Goal: Navigation & Orientation: Find specific page/section

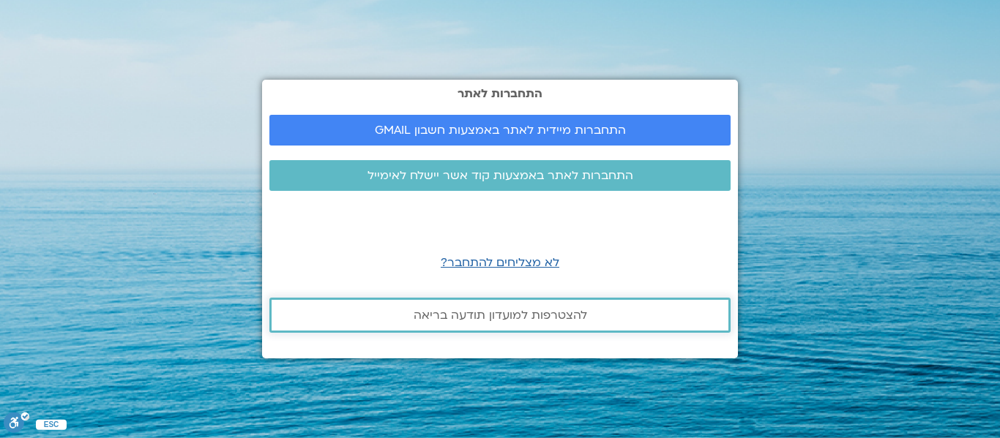
click at [480, 318] on span "להצטרפות למועדון תודעה בריאה" at bounding box center [499, 315] width 173 height 13
click at [491, 176] on span "התחברות לאתר באמצעות קוד אשר יישלח לאימייל" at bounding box center [500, 175] width 266 height 13
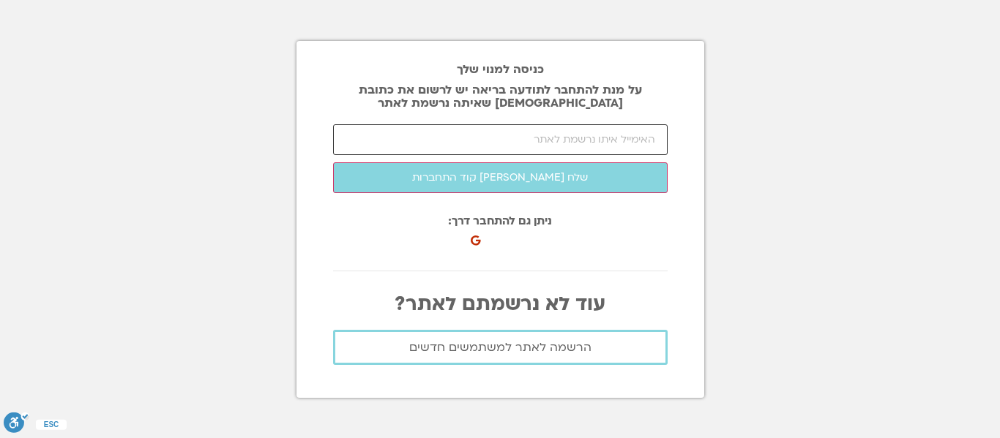
click at [533, 138] on input "email" at bounding box center [500, 139] width 334 height 31
type input "ש"
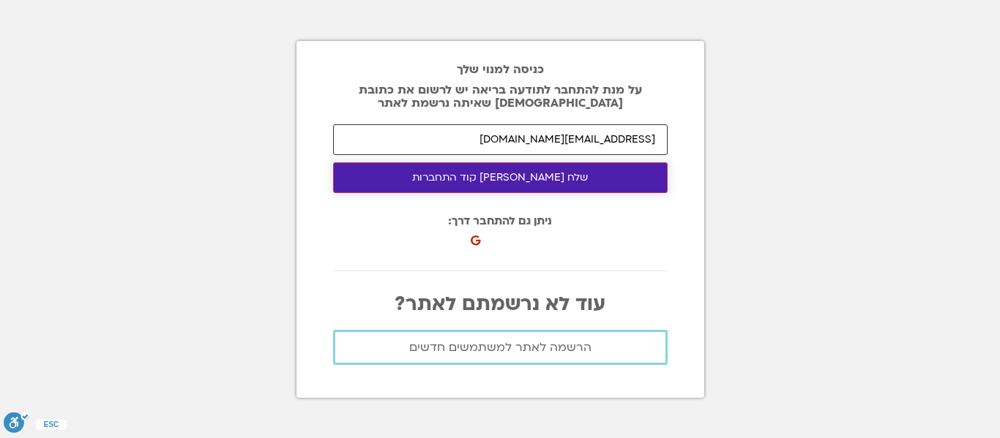
type input "[EMAIL_ADDRESS][DOMAIN_NAME]"
click at [526, 172] on button "שלח לי קוד התחברות" at bounding box center [500, 177] width 334 height 31
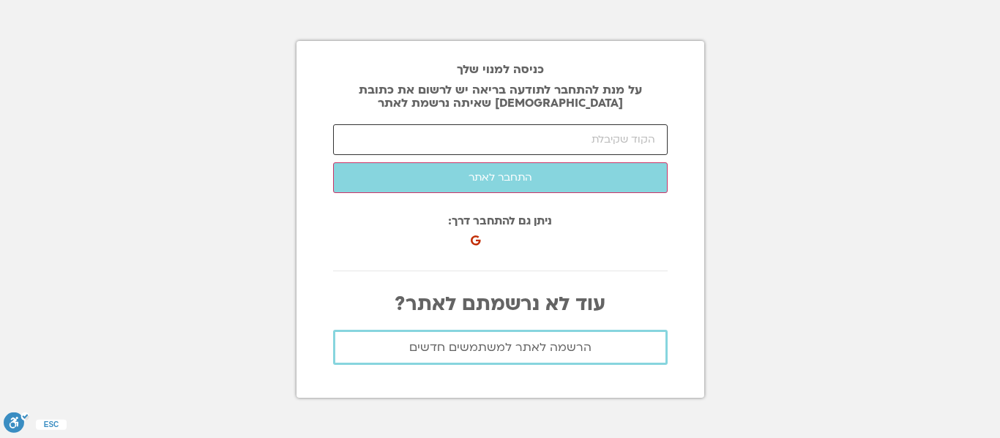
click at [632, 148] on input "number" at bounding box center [500, 139] width 334 height 31
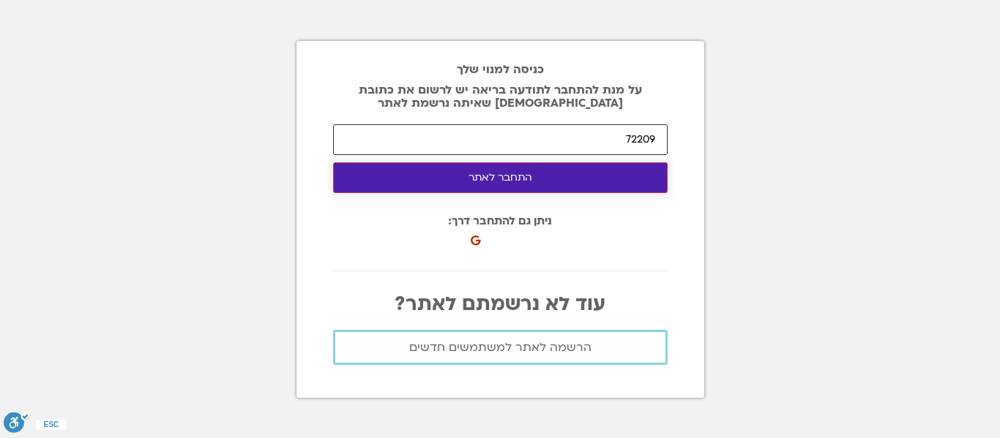
type input "72209"
click at [544, 171] on button "התחבר לאתר" at bounding box center [500, 177] width 334 height 31
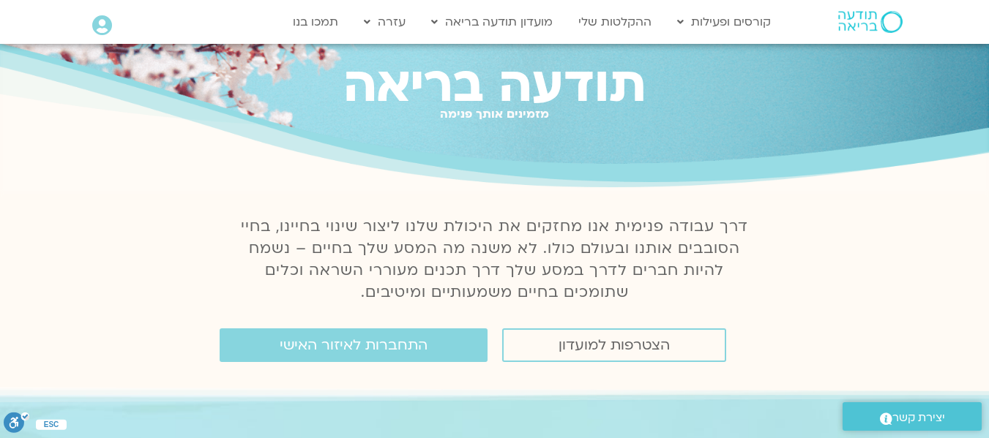
scroll to position [73, 0]
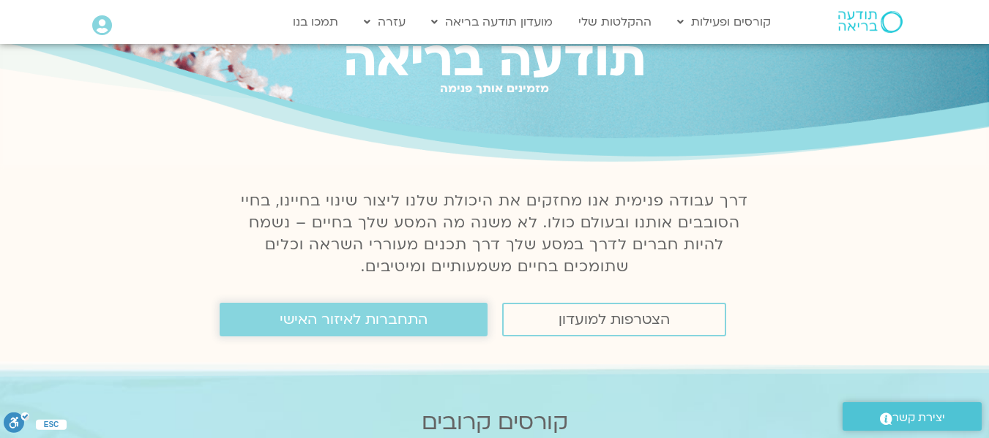
click at [378, 318] on span "התחברות לאיזור האישי" at bounding box center [354, 320] width 148 height 16
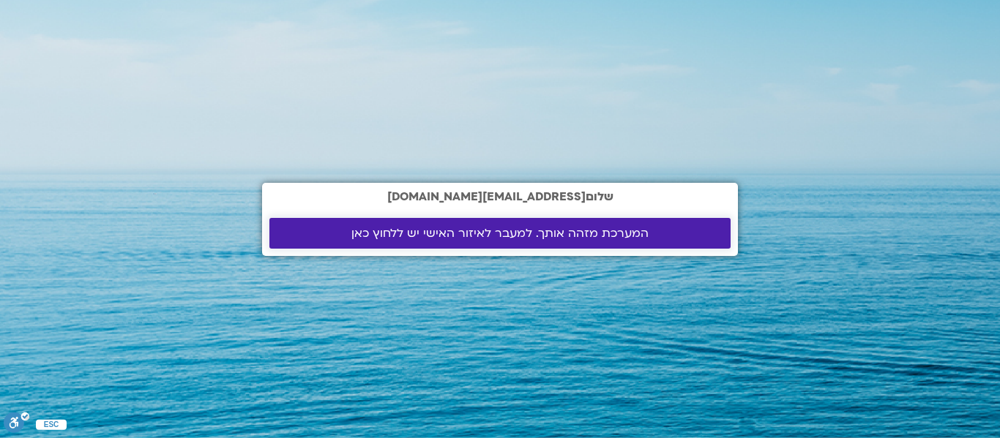
click at [475, 236] on span "המערכת מזהה אותך. למעבר לאיזור האישי יש ללחוץ כאן" at bounding box center [499, 233] width 297 height 13
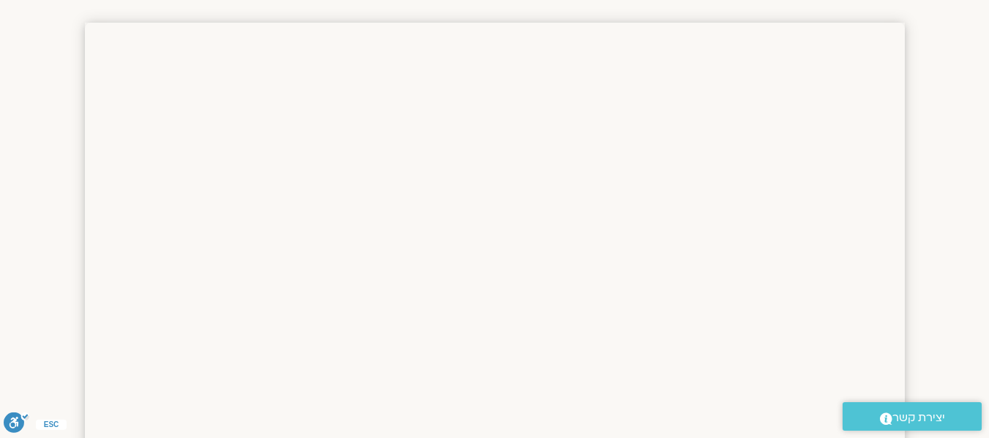
scroll to position [254, 0]
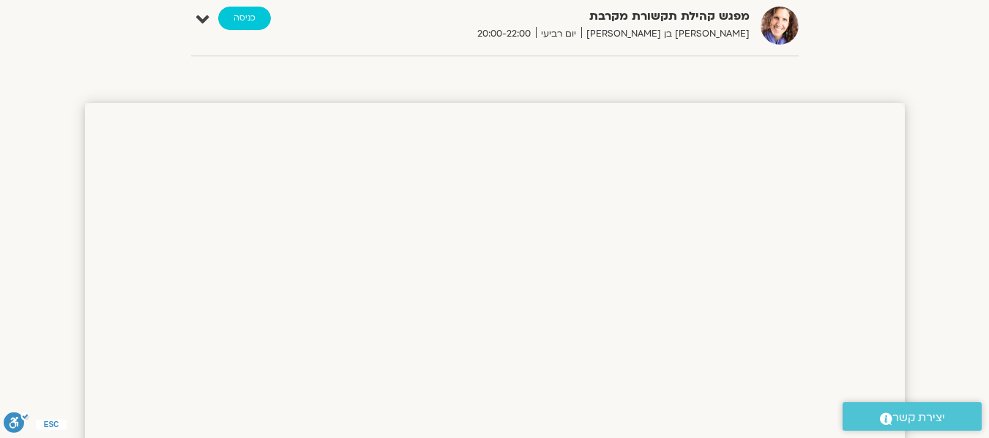
click at [263, 25] on link "כניסה" at bounding box center [244, 18] width 53 height 23
